Goal: Information Seeking & Learning: Understand process/instructions

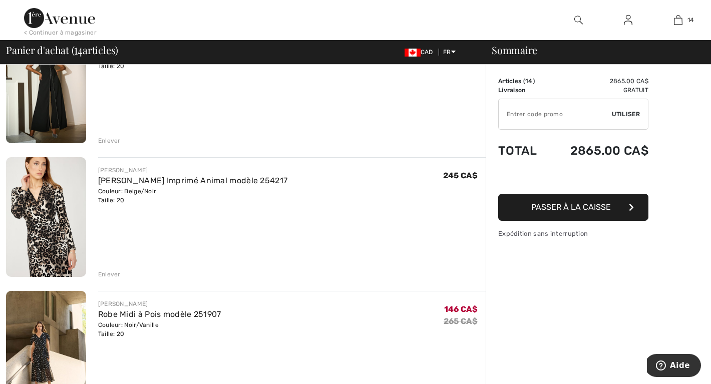
scroll to position [1192, 0]
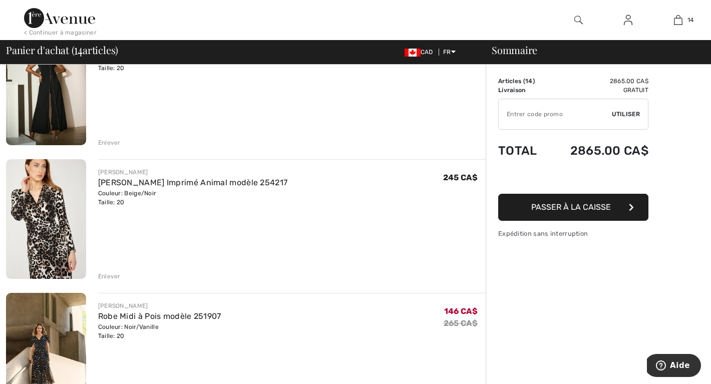
click at [48, 220] on img at bounding box center [46, 219] width 80 height 120
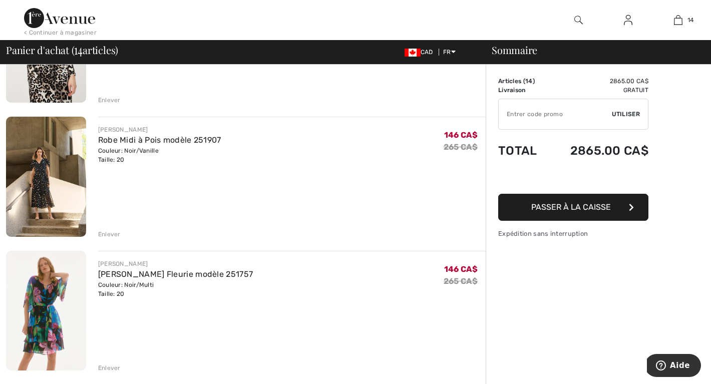
scroll to position [1362, 0]
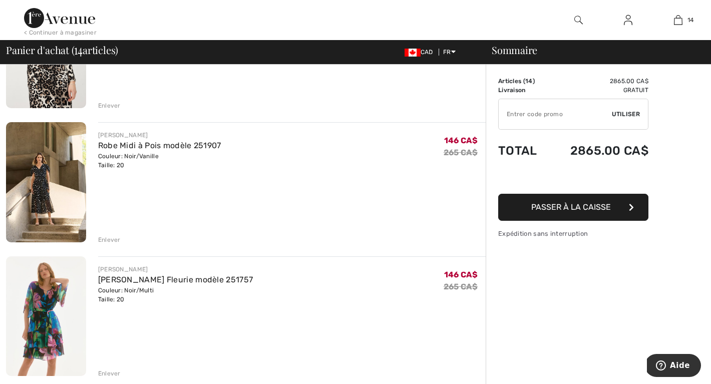
click at [34, 188] on img at bounding box center [46, 182] width 80 height 120
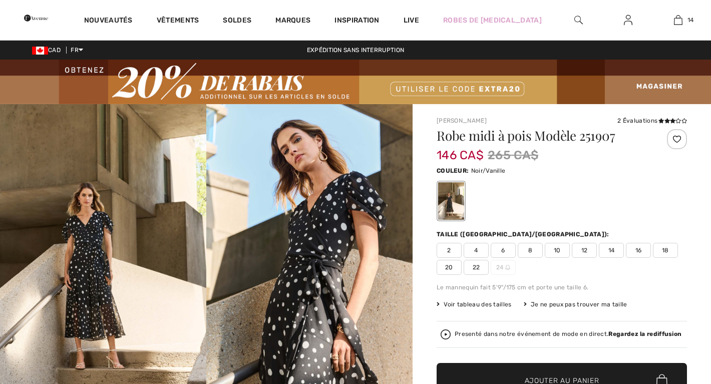
checkbox input "true"
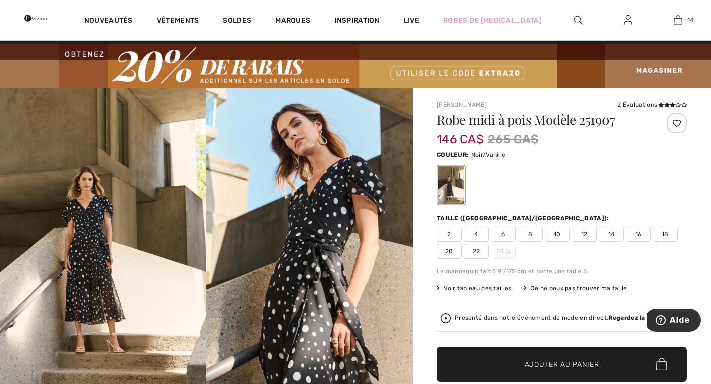
scroll to position [16, 0]
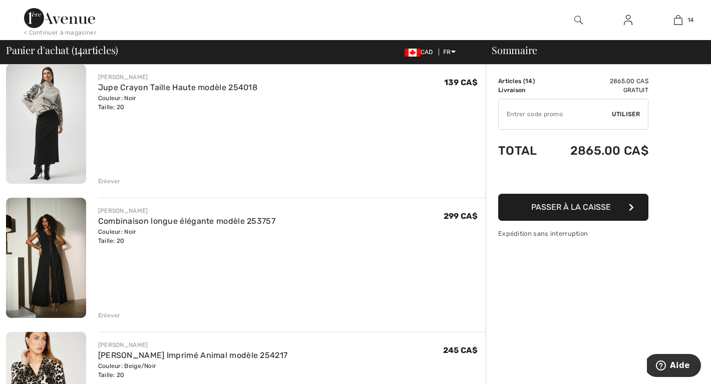
scroll to position [1000, 0]
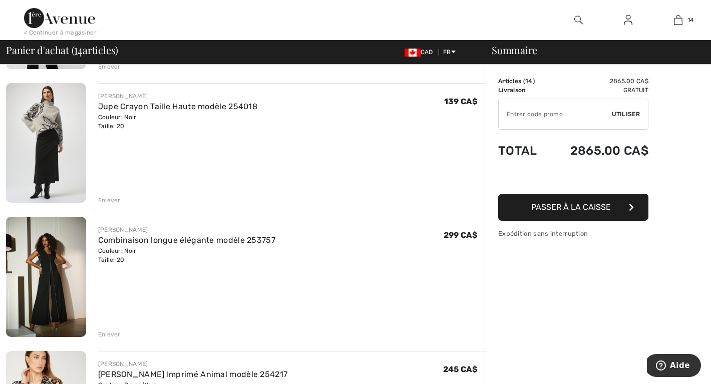
click at [46, 260] on img at bounding box center [46, 277] width 80 height 120
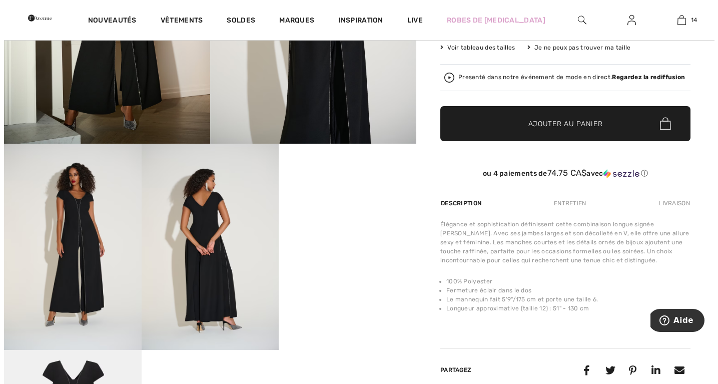
scroll to position [272, 0]
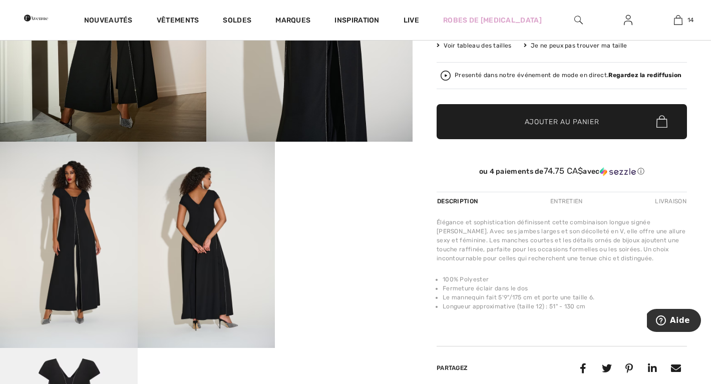
click at [165, 279] on img at bounding box center [207, 245] width 138 height 206
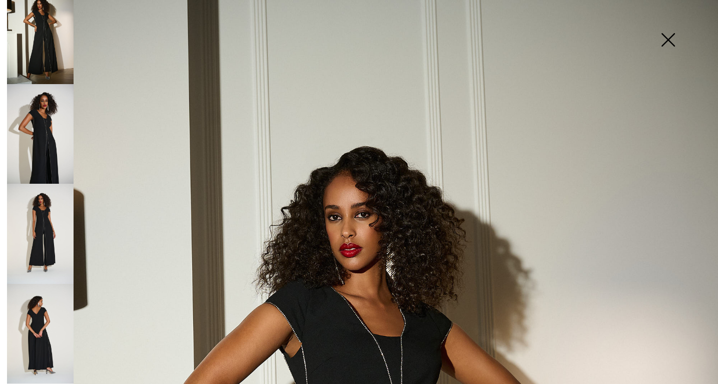
scroll to position [18, 0]
click at [41, 322] on img at bounding box center [40, 332] width 67 height 100
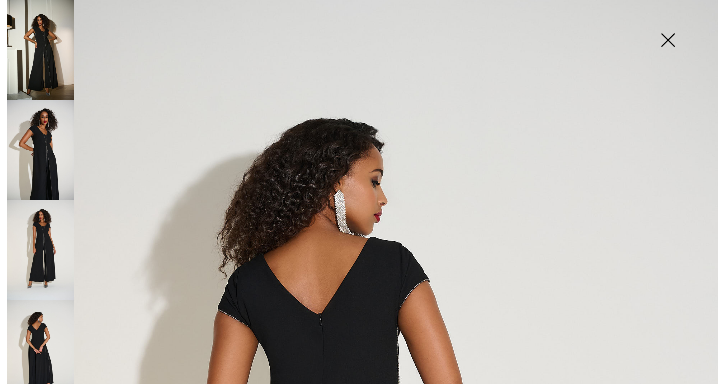
scroll to position [0, 0]
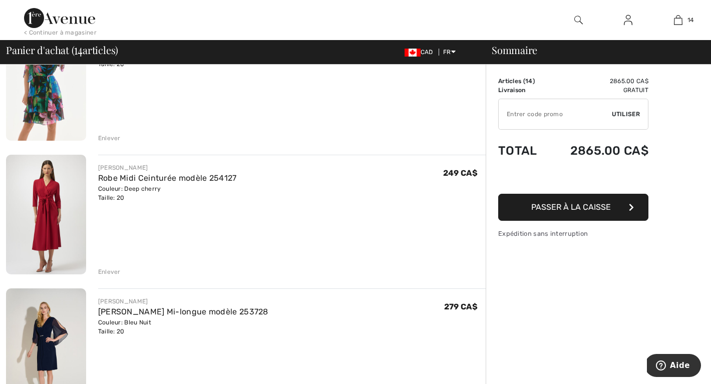
scroll to position [1597, 0]
click at [49, 200] on img at bounding box center [46, 216] width 80 height 120
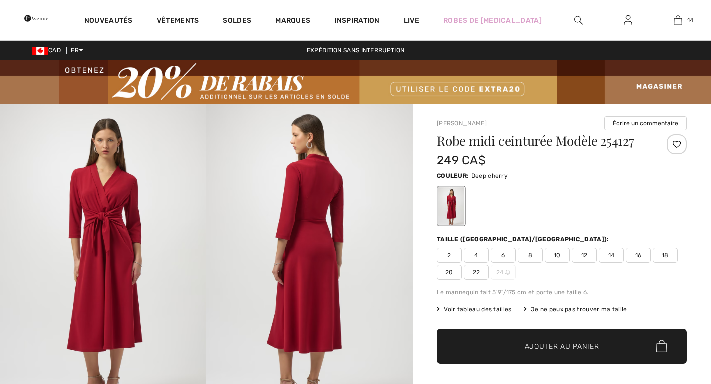
checkbox input "true"
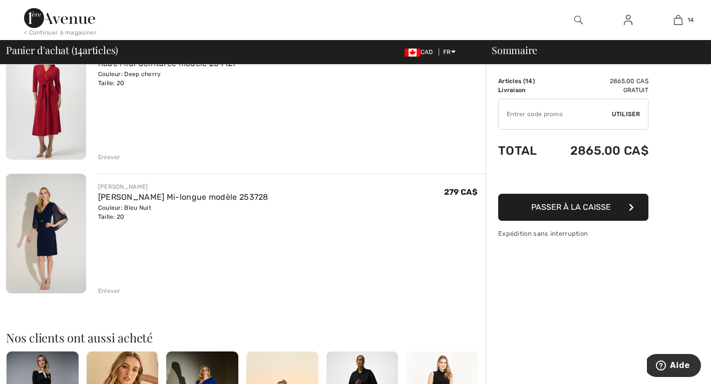
scroll to position [1714, 0]
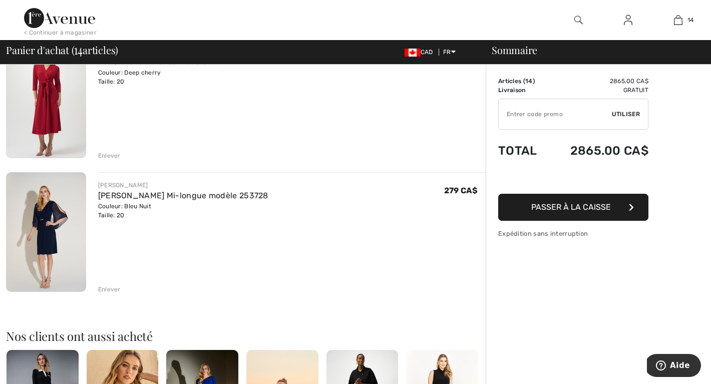
click at [55, 223] on img at bounding box center [46, 232] width 80 height 120
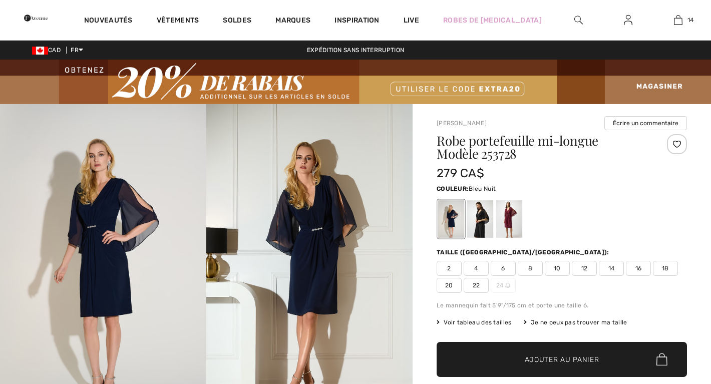
checkbox input "true"
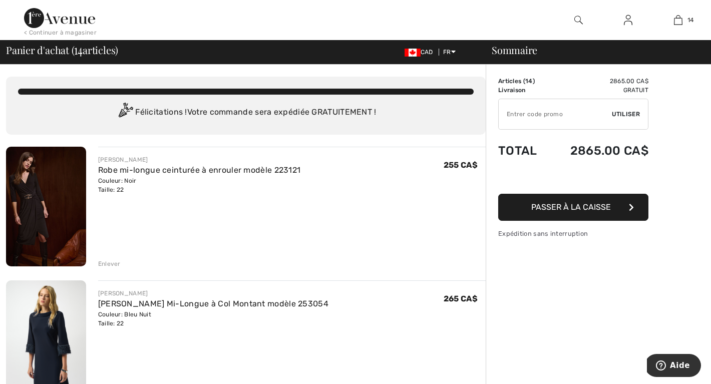
click at [69, 30] on div "< Continuer à magasiner" at bounding box center [60, 32] width 73 height 9
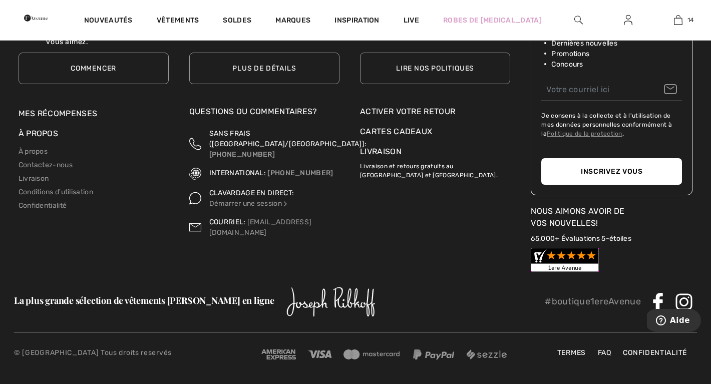
scroll to position [4732, 0]
click at [42, 176] on link "Livraison" at bounding box center [34, 178] width 31 height 9
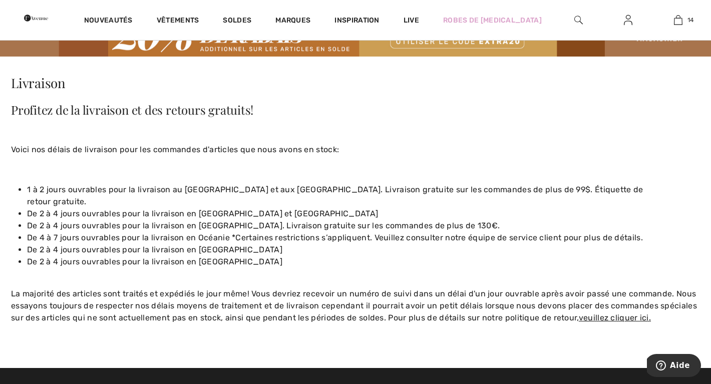
scroll to position [49, 0]
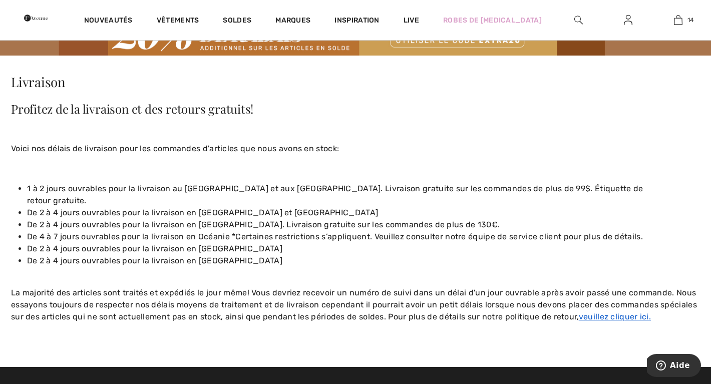
click at [595, 312] on u "veuillez cliquer ici." at bounding box center [615, 317] width 72 height 10
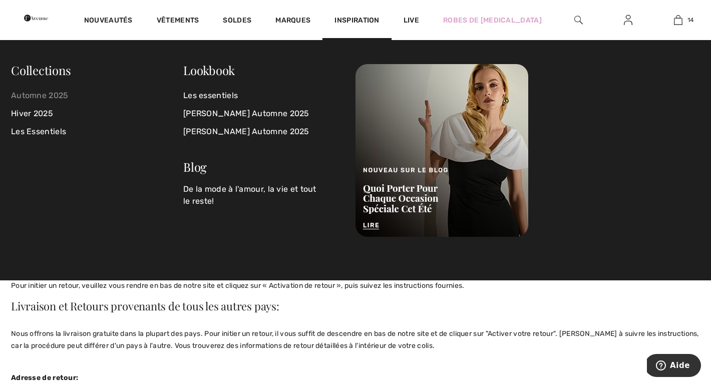
click at [43, 91] on link "Automne 2025" at bounding box center [97, 96] width 172 height 18
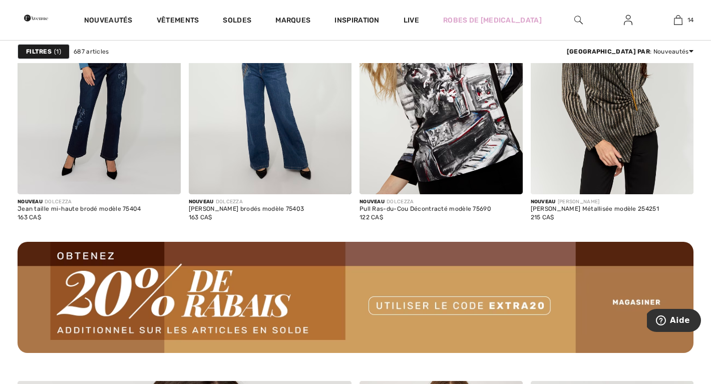
scroll to position [2050, 0]
